Goal: Task Accomplishment & Management: Manage account settings

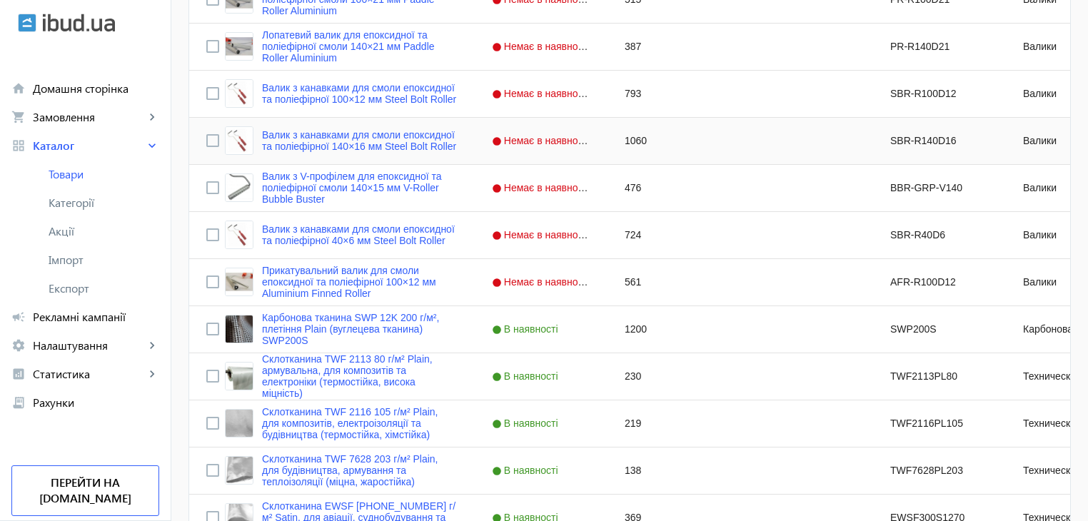
scroll to position [928, 0]
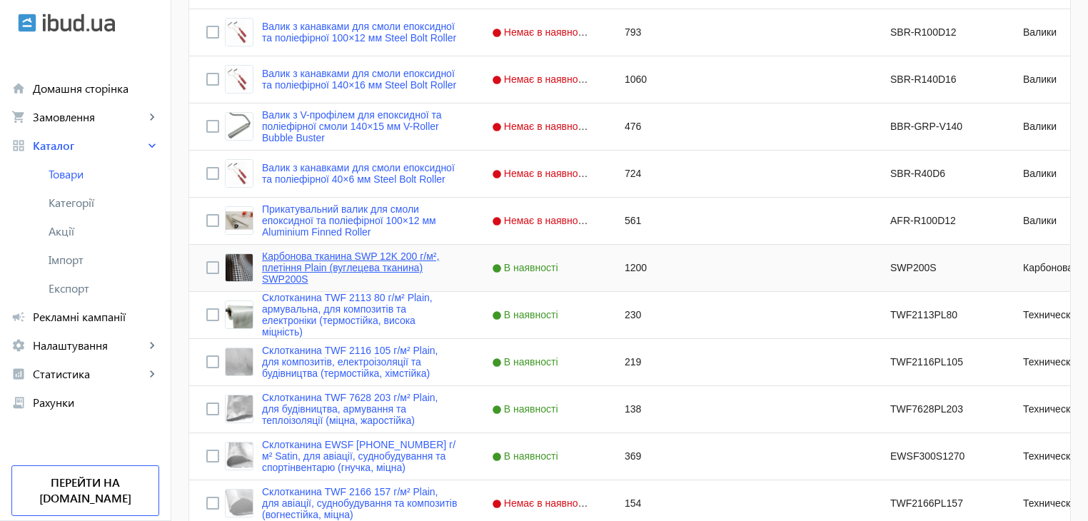
click at [330, 261] on link "Карбонова тканина SWP 12K 200 г/м², плетіння Plain (вуглецева тканина) SWP200S" at bounding box center [360, 268] width 196 height 34
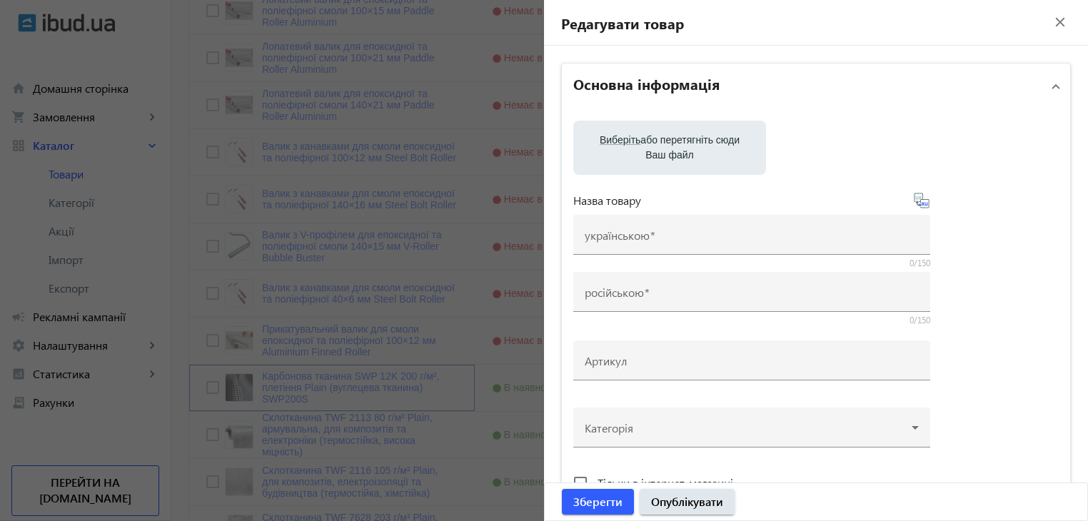
scroll to position [714, 0]
click at [1050, 23] on mat-icon "close" at bounding box center [1060, 21] width 21 height 21
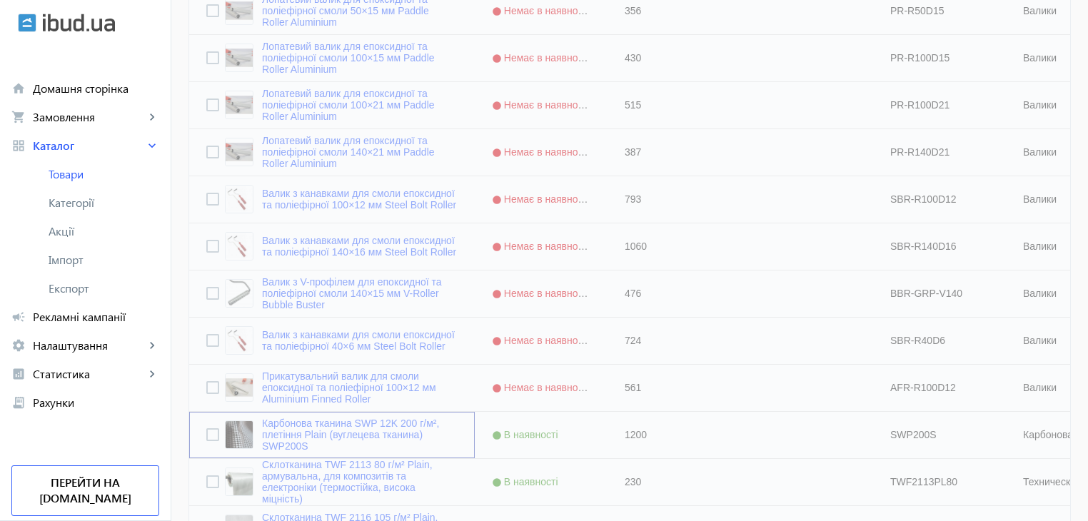
scroll to position [786, 0]
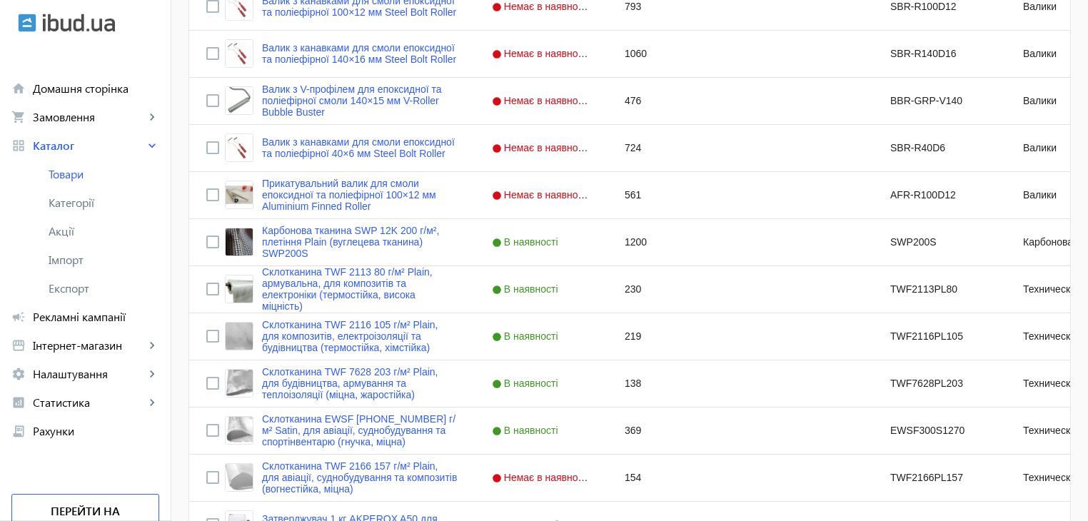
scroll to position [1071, 0]
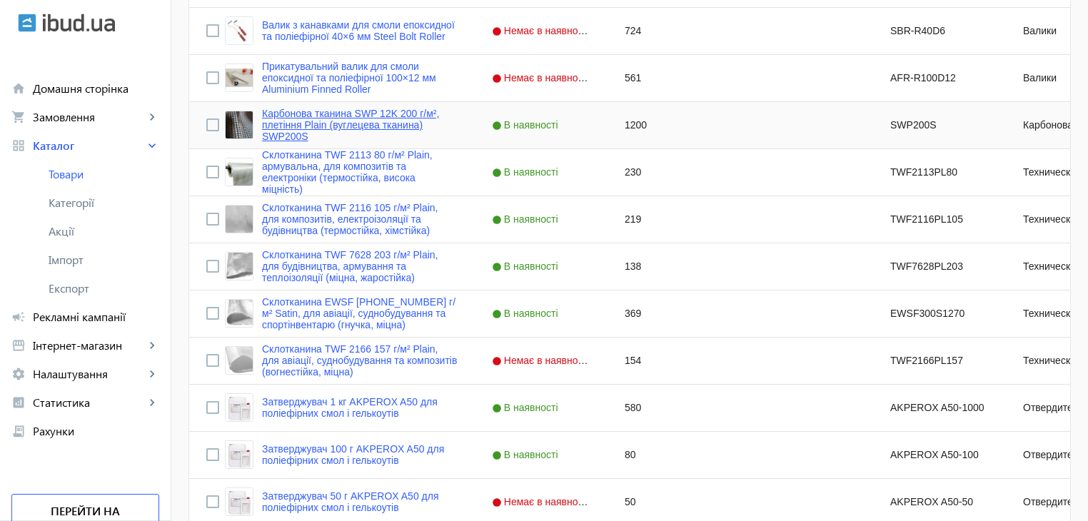
click at [354, 116] on link "Карбонова тканина SWP 12K 200 г/м², плетіння Plain (вуглецева тканина) SWP200S" at bounding box center [360, 125] width 196 height 34
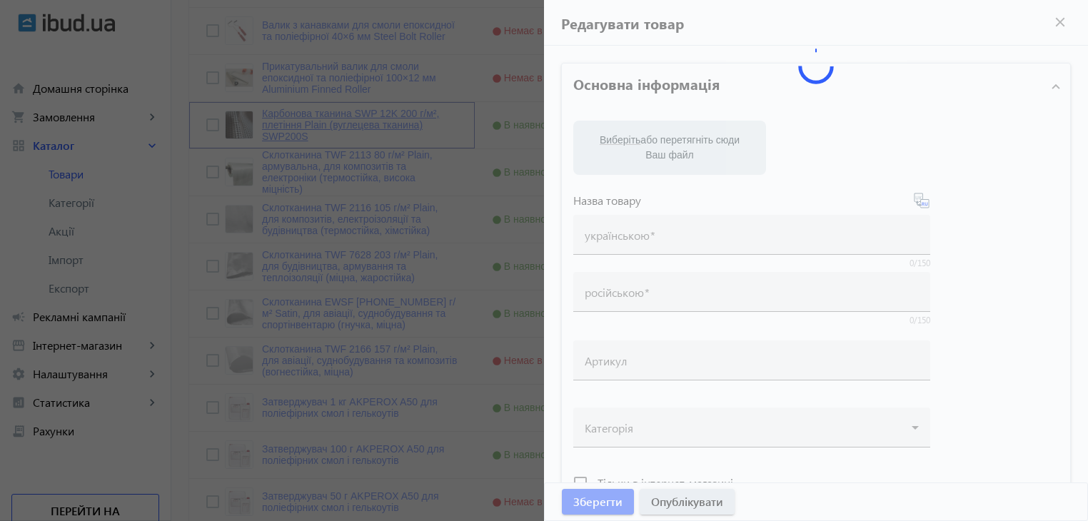
type input "Карбонова тканина SWP 12K 200 г/м², плетіння Plain (вуглецева тканина) SWP200S"
type input "Карбоновая ткань SWP 12K 200 г/м², плетение Plain (углеродная ткань) SWP200S"
type input "SWP200S"
type input "1200"
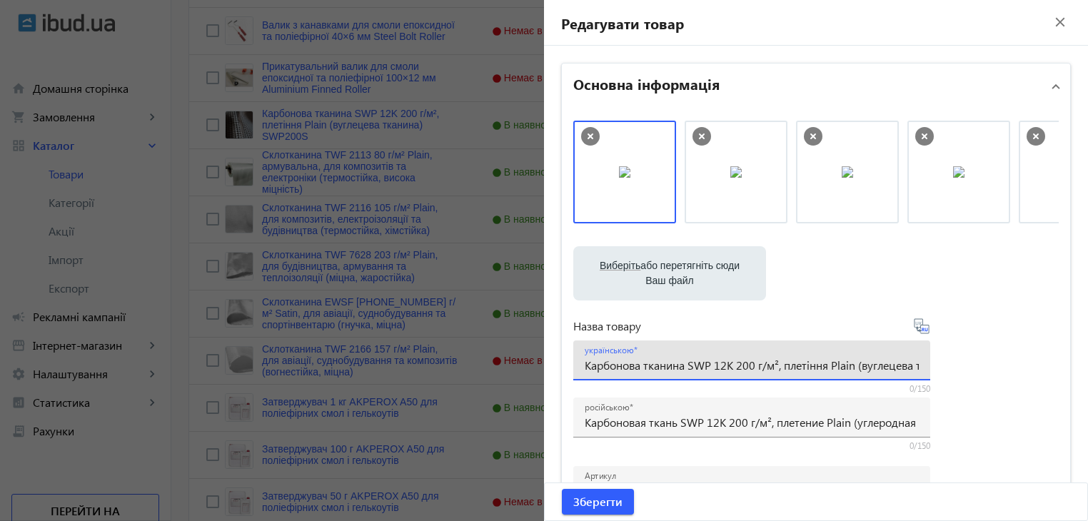
drag, startPoint x: 582, startPoint y: 369, endPoint x: 683, endPoint y: 369, distance: 100.7
click at [683, 369] on input "Карбонова тканина SWP 12K 200 г/м², плетіння Plain (вуглецева тканина) SWP200S" at bounding box center [752, 365] width 334 height 15
click at [1056, 21] on mat-icon "close" at bounding box center [1060, 21] width 21 height 21
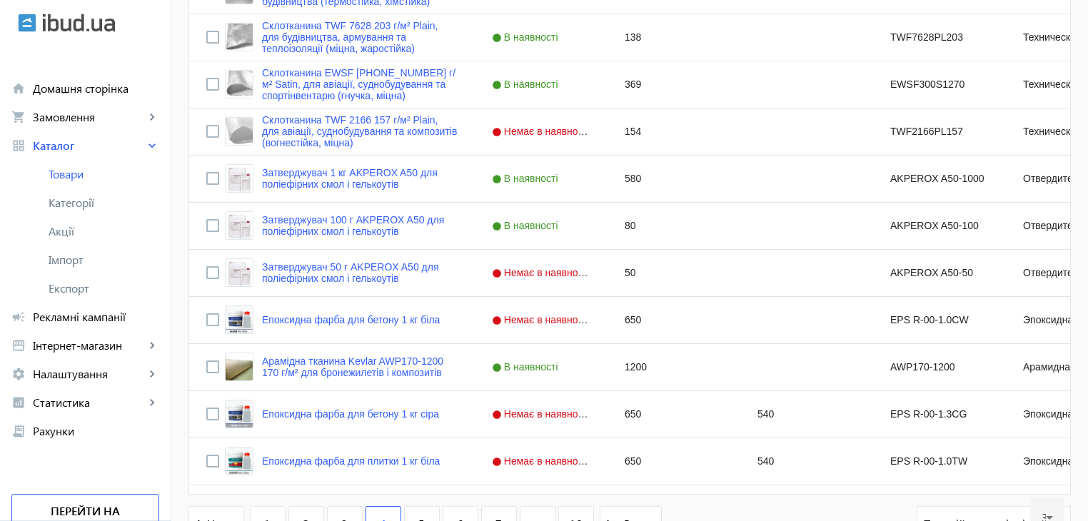
scroll to position [1357, 0]
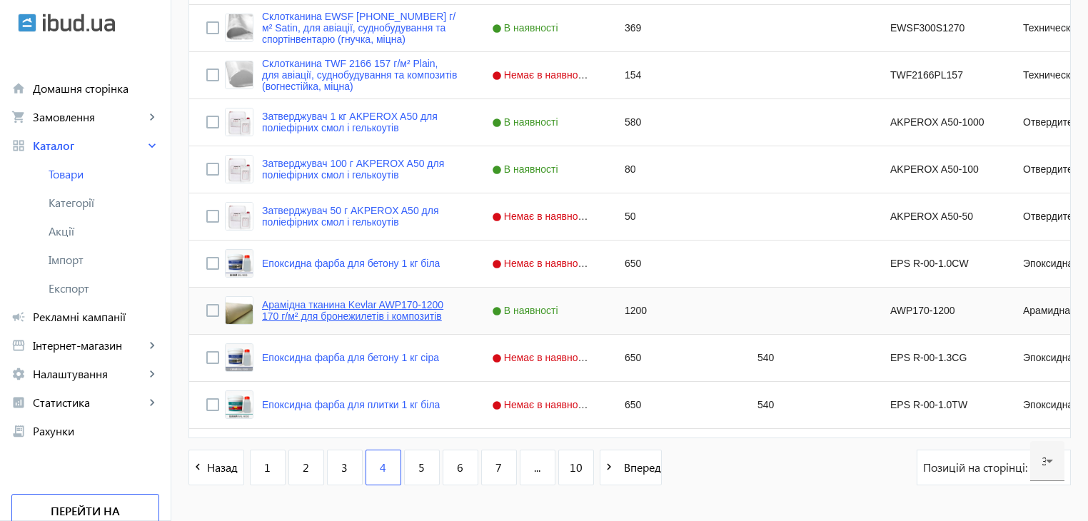
click at [306, 306] on link "Арамідна тканина Kevlar AWP170-1200 170 г/м² для бронежилетів і композитів" at bounding box center [360, 310] width 196 height 23
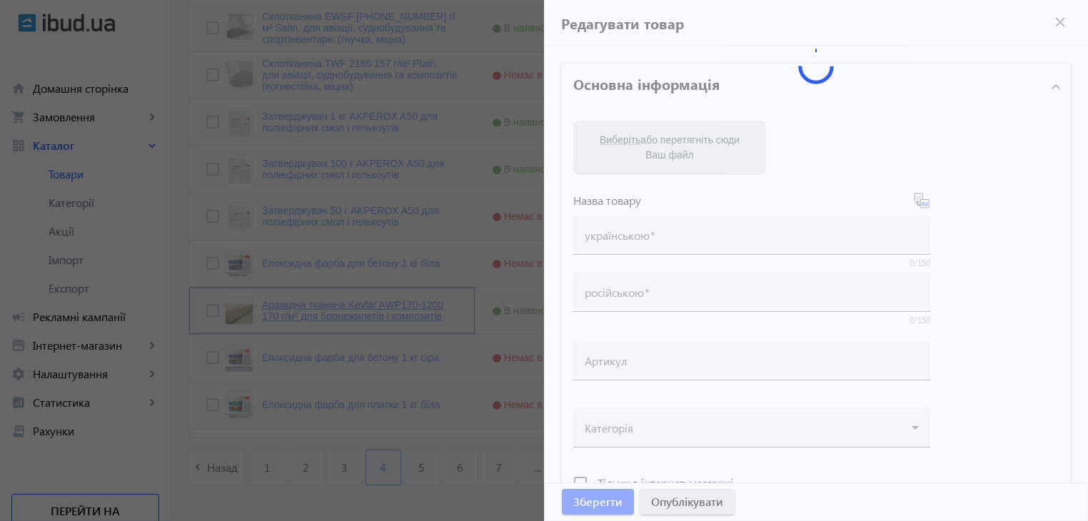
type input "Арамідна тканина Kevlar AWP170-1200 170 г/м² для бронежилетів і композитів"
type input "Арамидная ткань Kevlar AWP170-1200 170 г/м² для бронежилетов и композитов"
type input "AWP170-1200"
type input "1200"
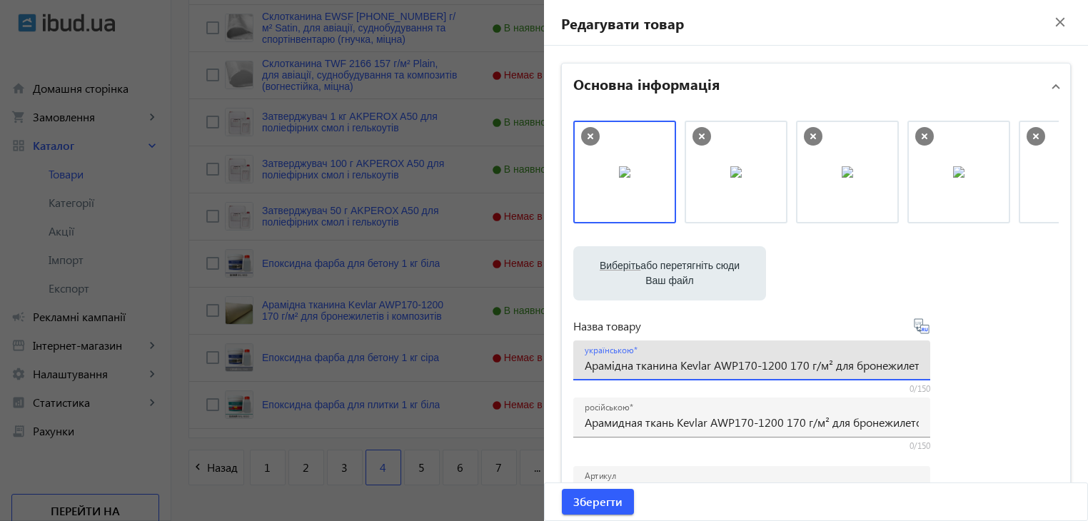
drag, startPoint x: 706, startPoint y: 366, endPoint x: 678, endPoint y: 366, distance: 27.9
click at [678, 366] on input "Арамідна тканина Kevlar AWP170-1200 170 г/м² для бронежилетів і композитів" at bounding box center [752, 365] width 334 height 15
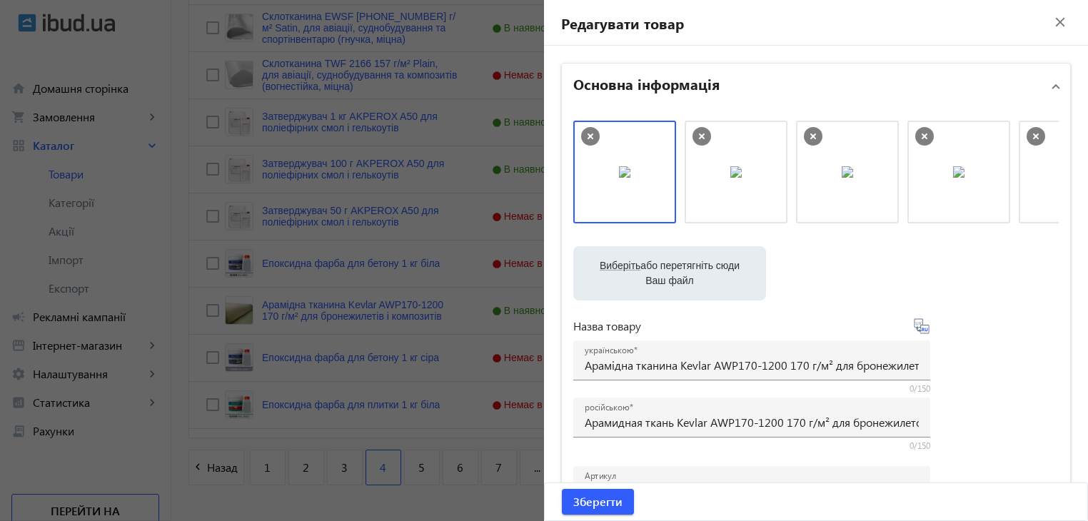
click at [1056, 21] on mat-icon "close" at bounding box center [1060, 21] width 21 height 21
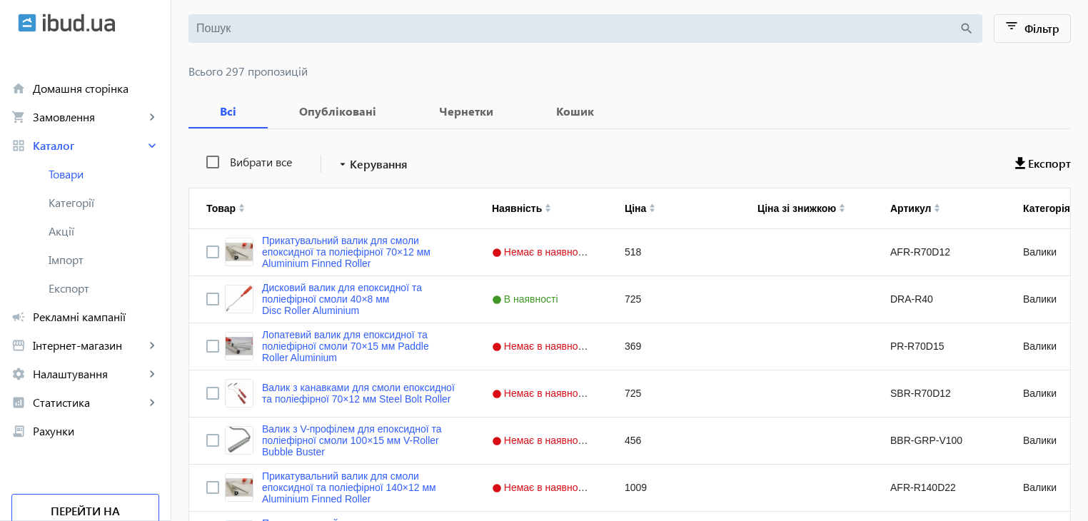
scroll to position [0, 0]
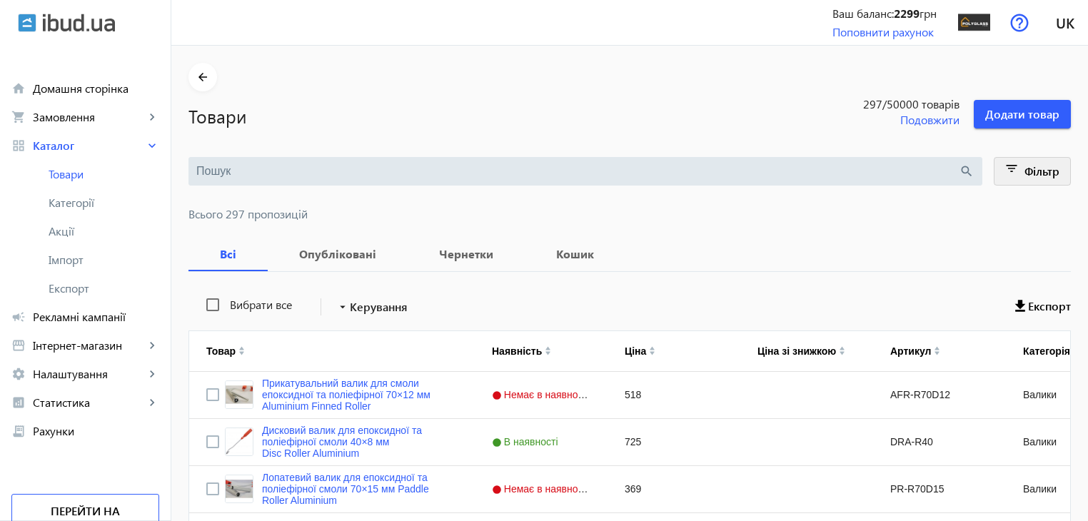
click at [1011, 171] on mat-icon "filter_list" at bounding box center [1013, 171] width 20 height 20
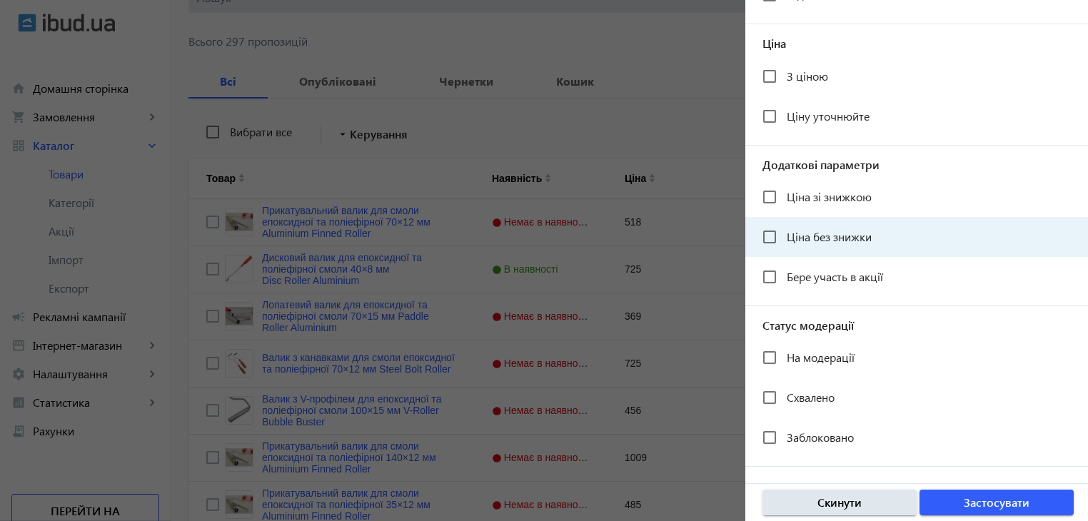
scroll to position [286, 0]
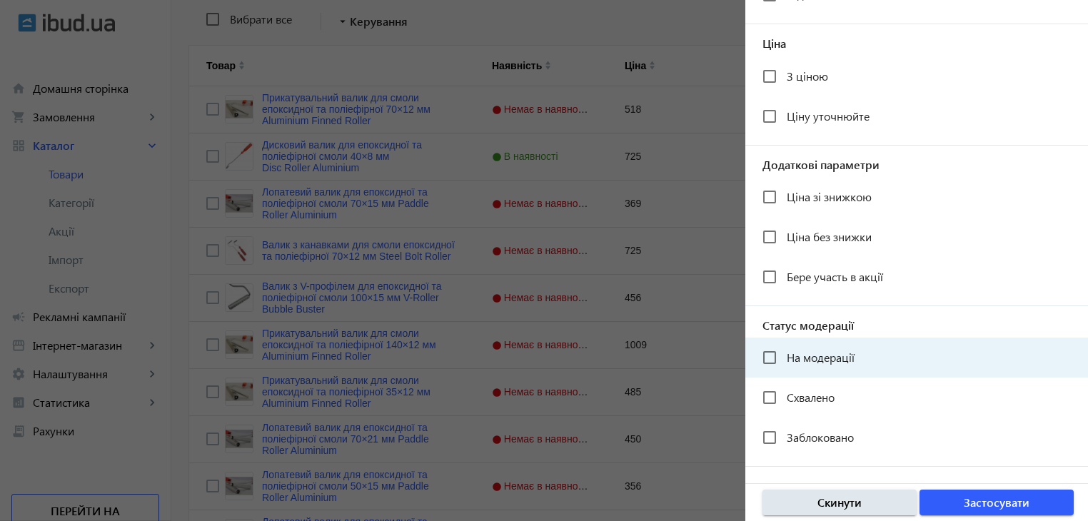
click at [823, 364] on span "На модерації" at bounding box center [821, 357] width 68 height 15
click at [784, 364] on input "На модерації" at bounding box center [770, 358] width 29 height 29
checkbox input "true"
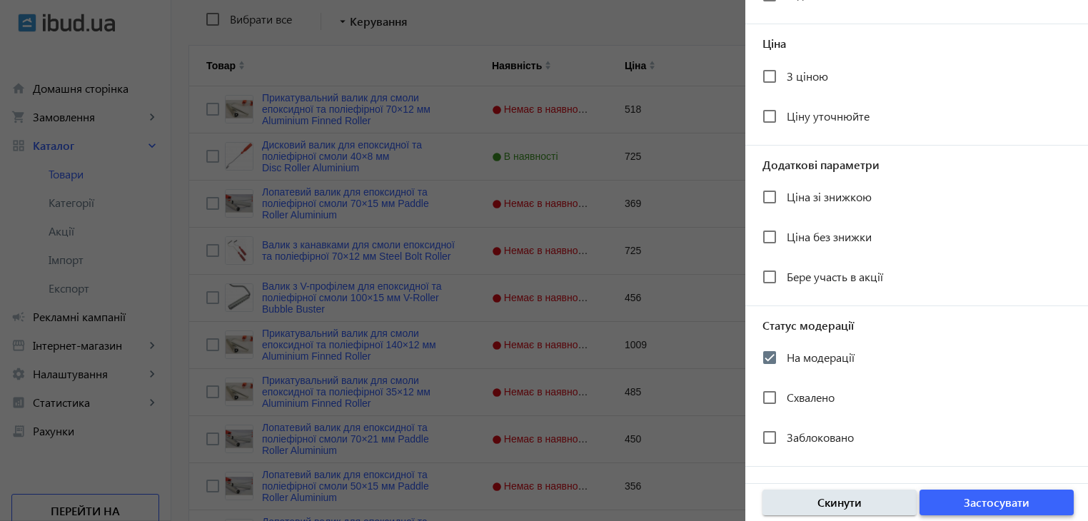
click at [981, 501] on span "Застосувати" at bounding box center [997, 503] width 66 height 16
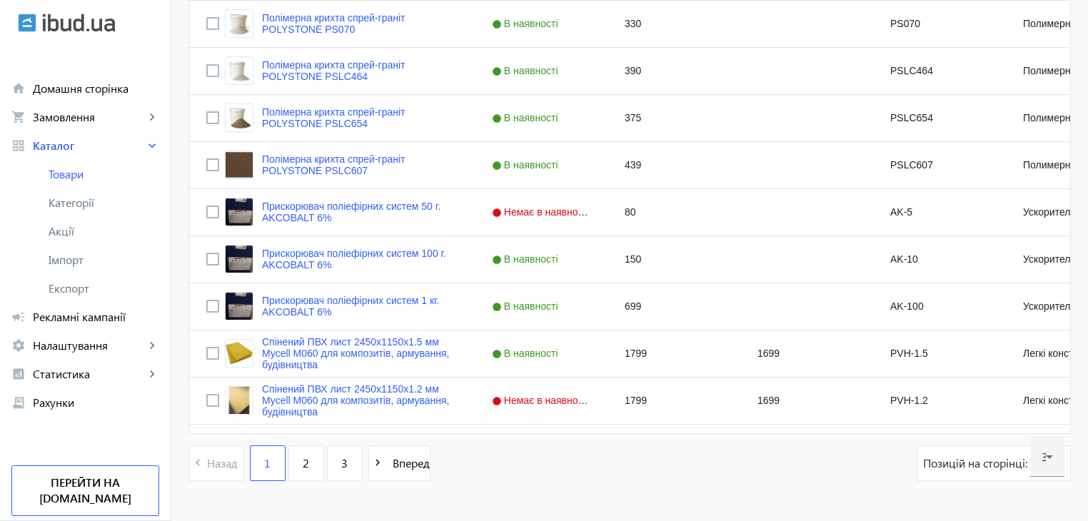
scroll to position [1439, 0]
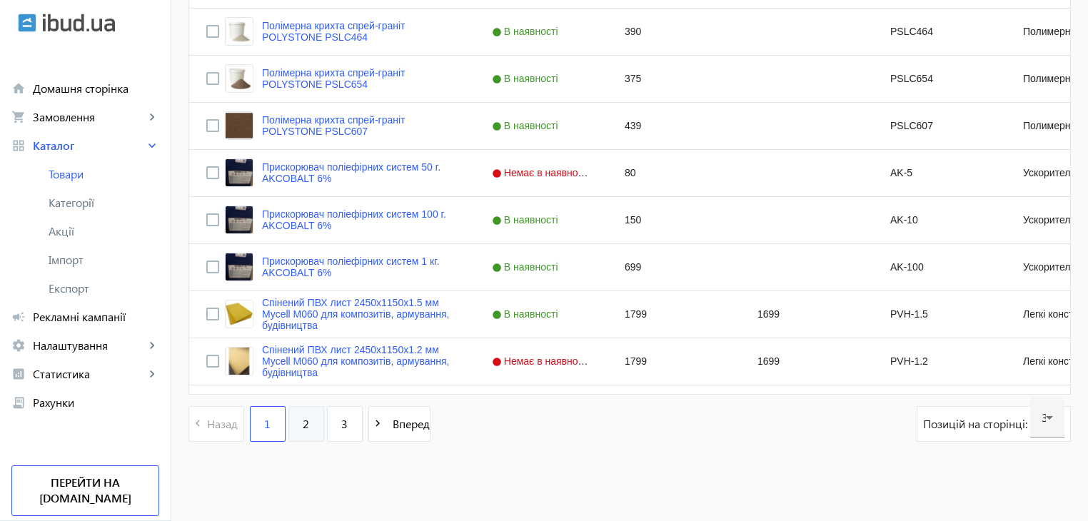
click at [308, 421] on link "2" at bounding box center [307, 424] width 36 height 36
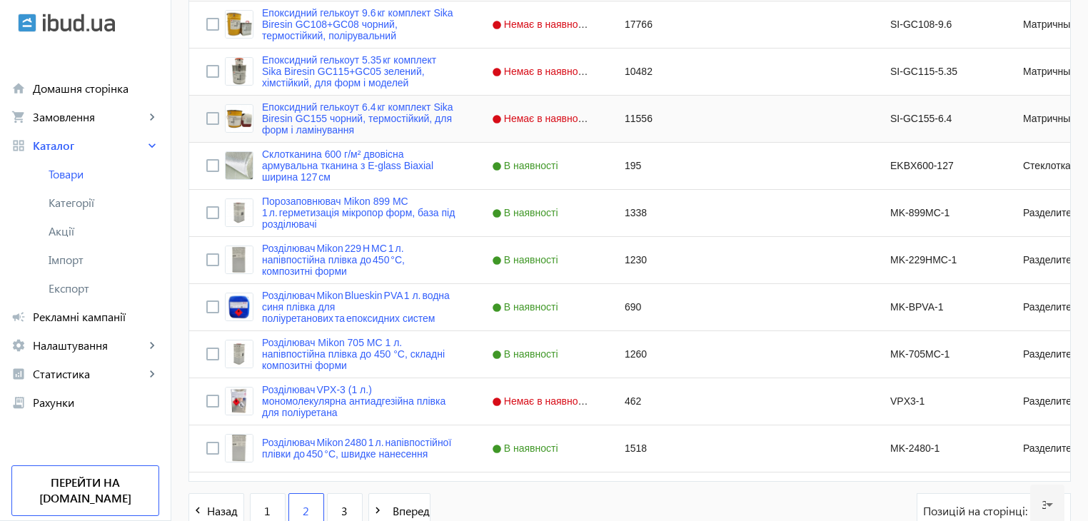
scroll to position [1439, 0]
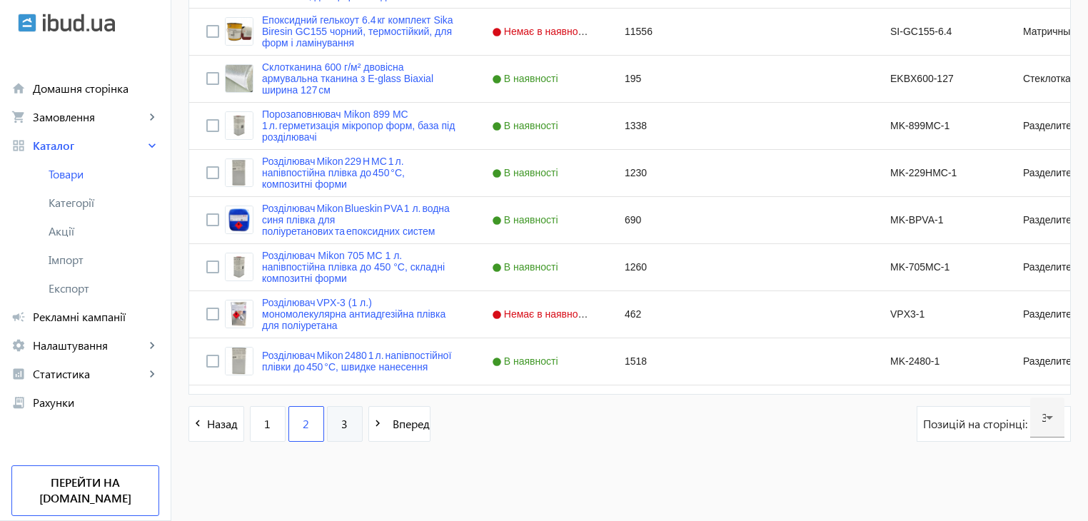
click at [330, 430] on link "3" at bounding box center [345, 424] width 36 height 36
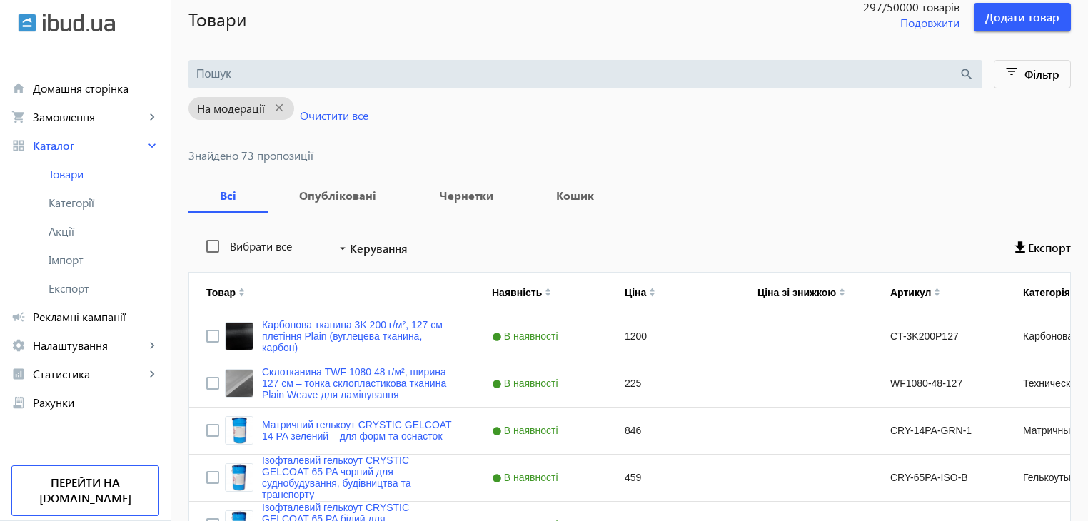
scroll to position [71, 0]
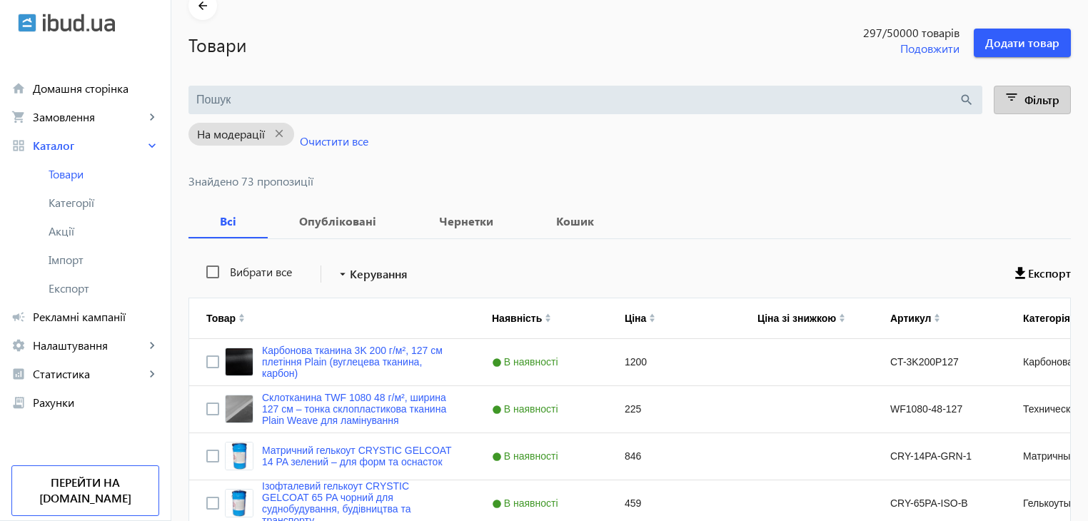
click at [1025, 104] on span "Фільтр" at bounding box center [1042, 99] width 35 height 15
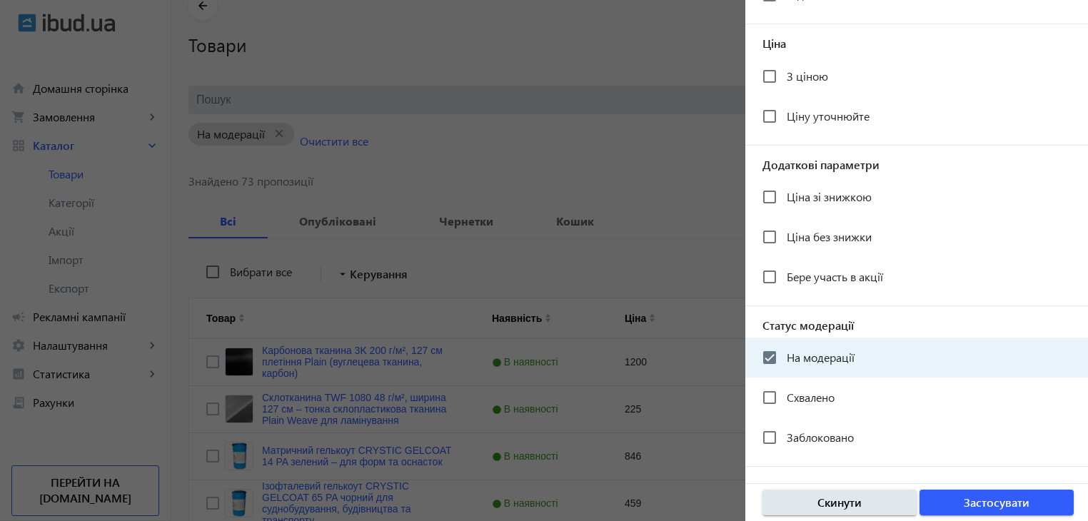
click at [838, 355] on span "На модерації" at bounding box center [821, 357] width 68 height 15
click at [784, 355] on input "На модерації" at bounding box center [770, 358] width 29 height 29
checkbox input "false"
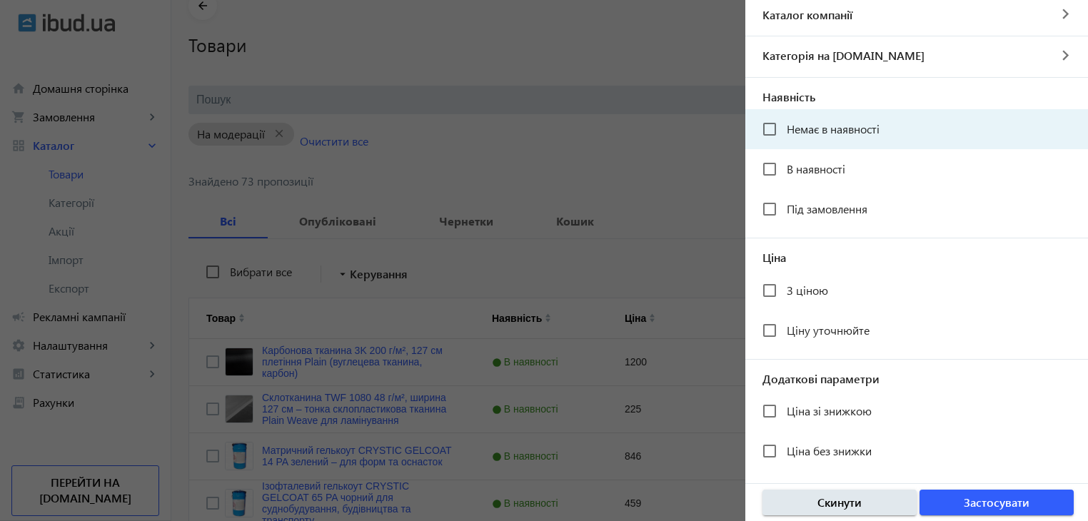
scroll to position [0, 0]
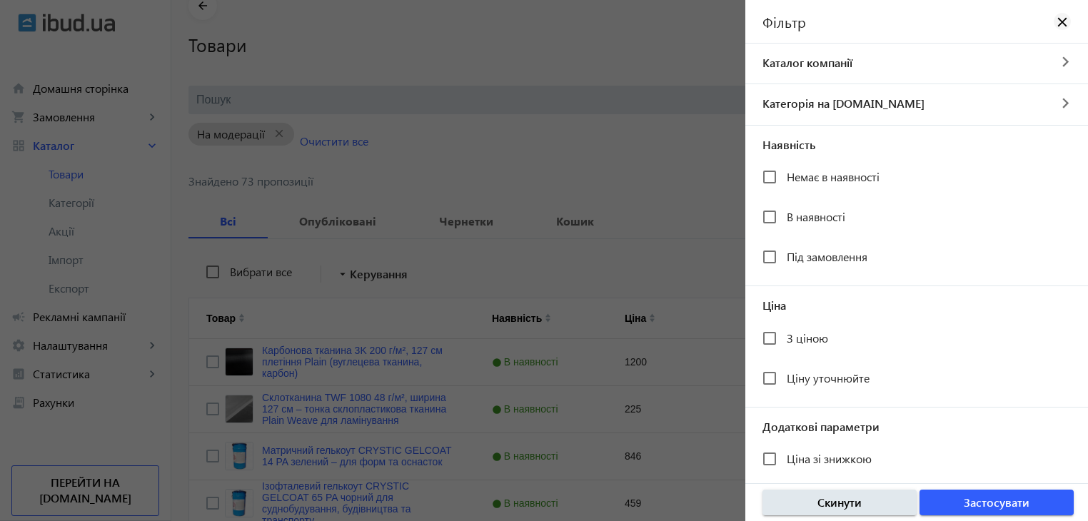
click at [1059, 24] on mat-icon "close" at bounding box center [1063, 21] width 14 height 14
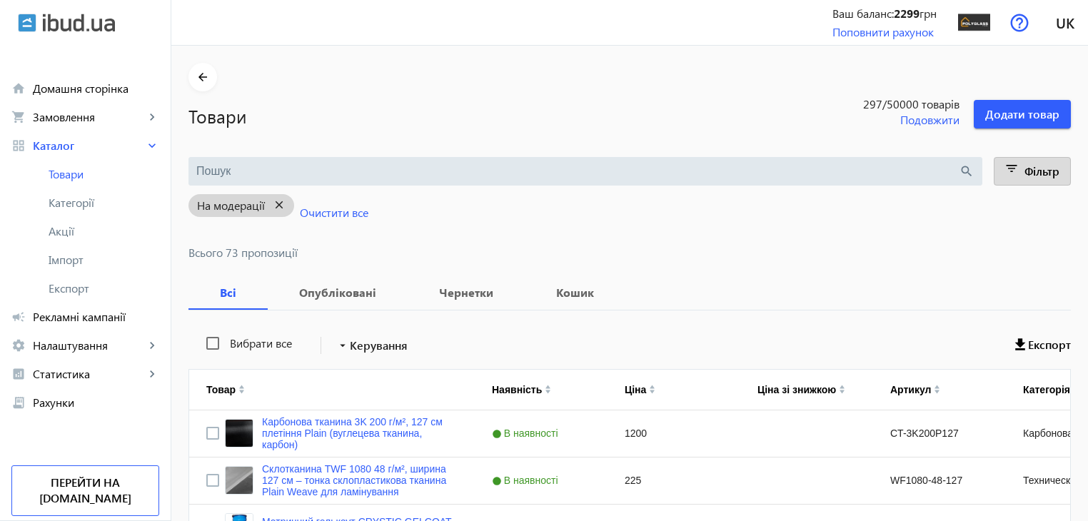
click at [268, 209] on mat-icon "close" at bounding box center [279, 205] width 29 height 18
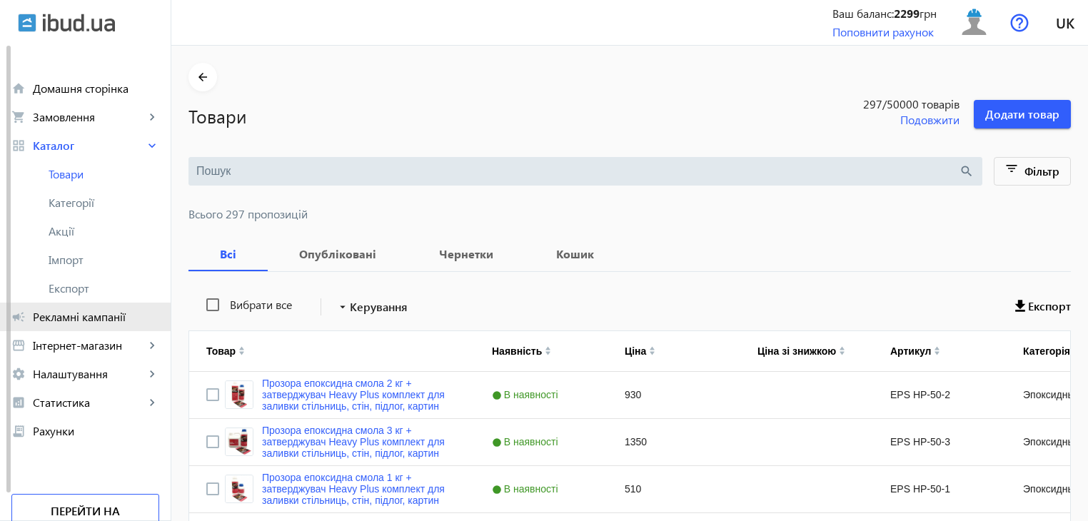
click at [73, 320] on span "Рекламні кампанії" at bounding box center [96, 317] width 126 height 14
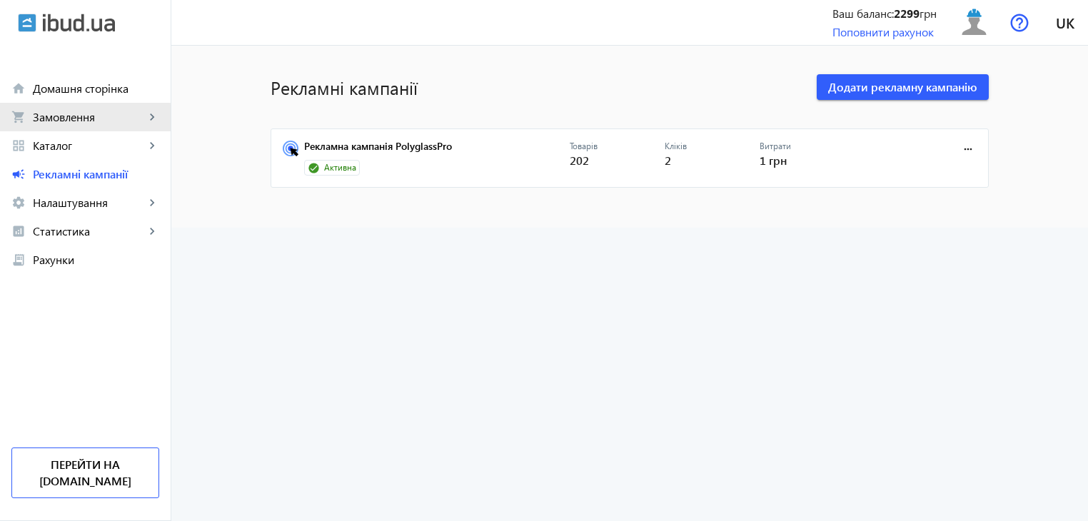
click at [64, 121] on span "Замовлення" at bounding box center [89, 117] width 112 height 14
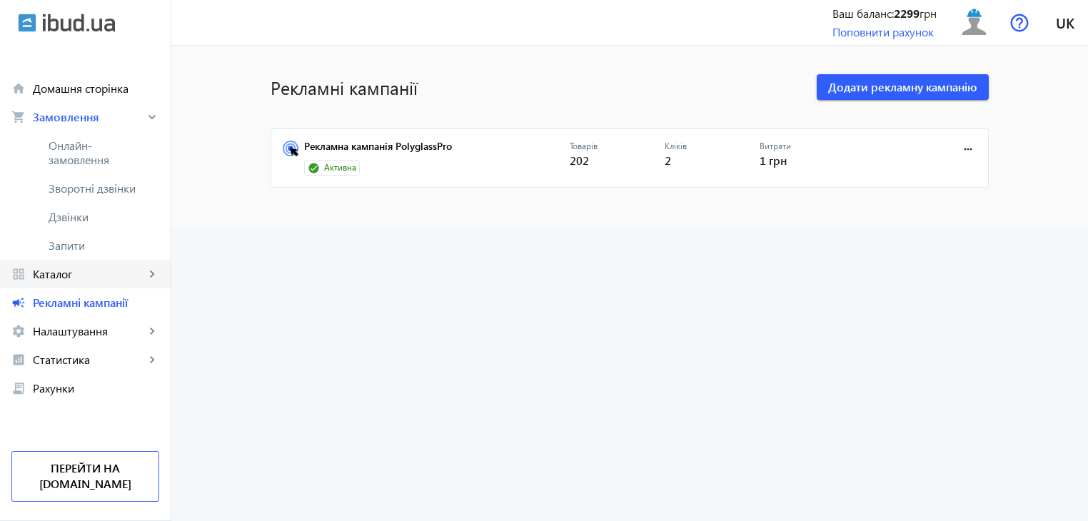
click at [59, 274] on span "Каталог" at bounding box center [89, 274] width 112 height 14
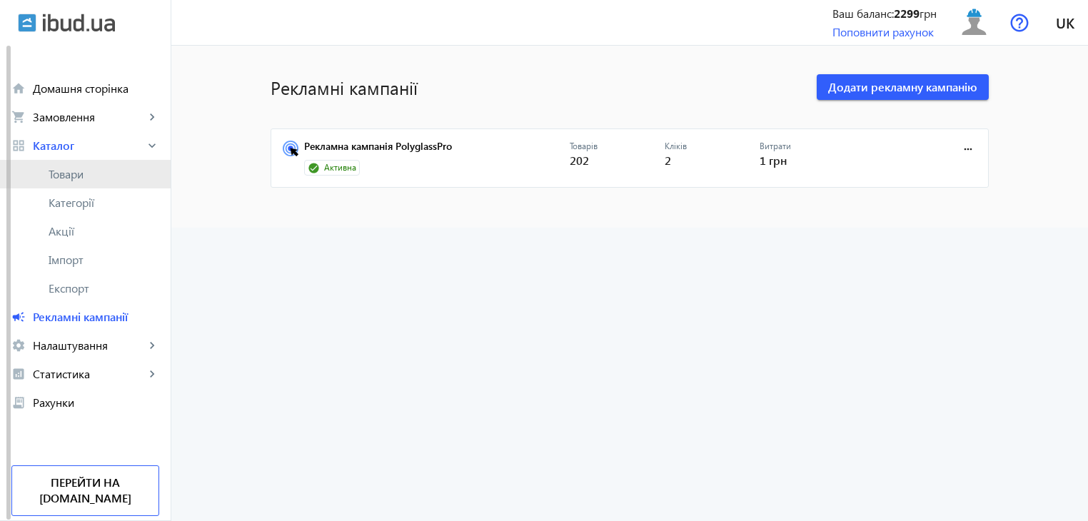
click at [69, 186] on link "Товари" at bounding box center [85, 174] width 171 height 29
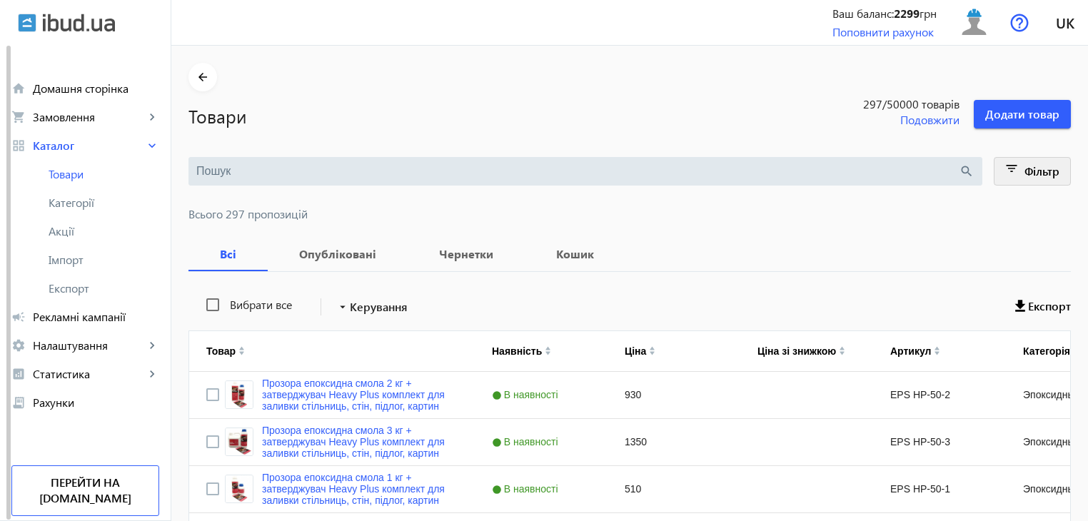
click at [1070, 176] on span at bounding box center [1033, 171] width 76 height 34
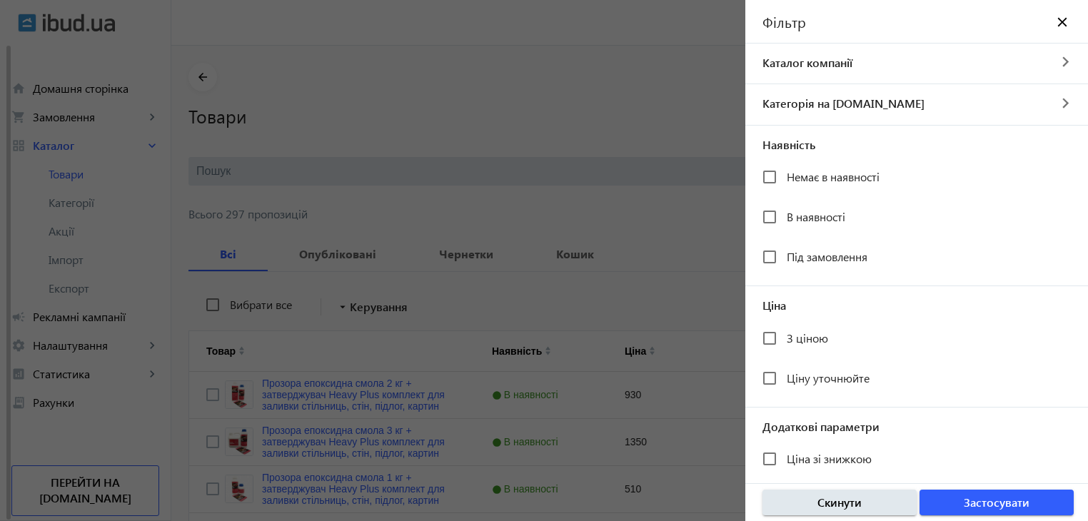
click at [669, 126] on div at bounding box center [544, 260] width 1088 height 521
